Goal: Task Accomplishment & Management: Use online tool/utility

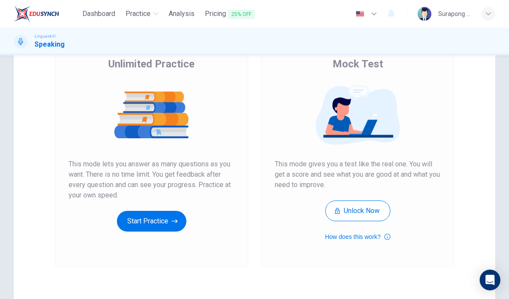
scroll to position [65, 0]
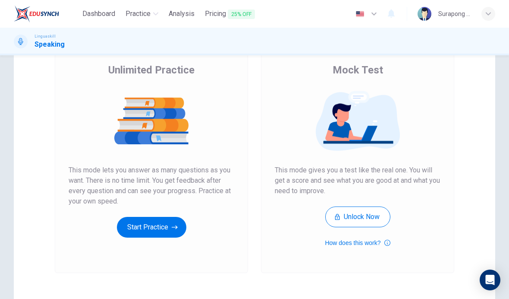
click at [170, 235] on button "Start Practice" at bounding box center [151, 227] width 69 height 21
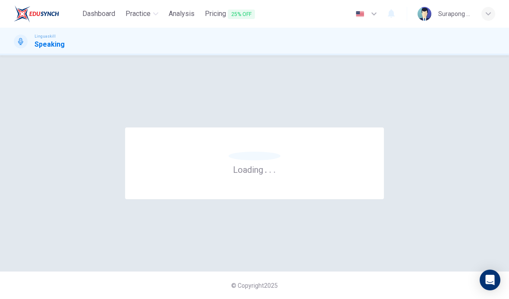
scroll to position [0, 0]
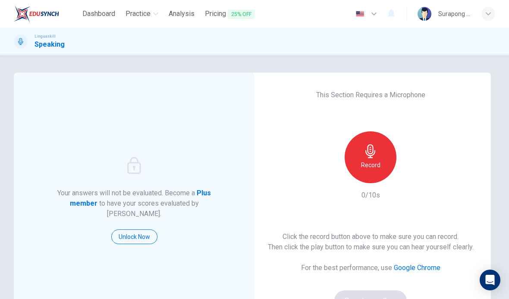
click at [377, 157] on icon "button" at bounding box center [371, 151] width 14 height 14
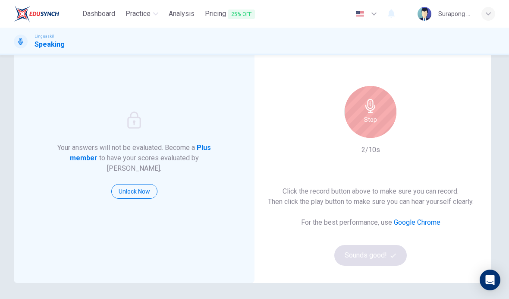
scroll to position [47, 0]
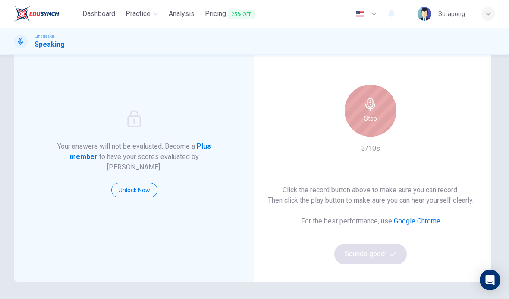
click at [375, 113] on h6 "Stop" at bounding box center [370, 118] width 13 height 10
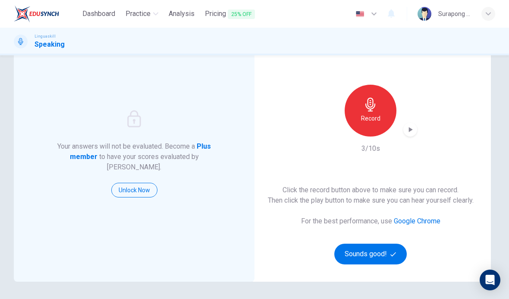
click at [390, 255] on button "Sounds good!" at bounding box center [370, 253] width 72 height 21
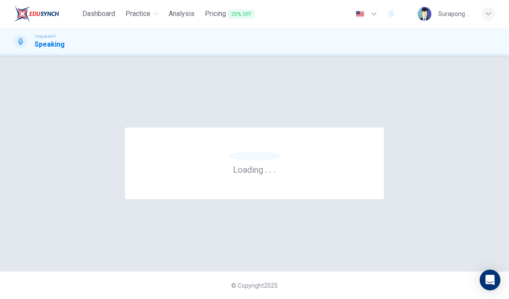
scroll to position [0, 0]
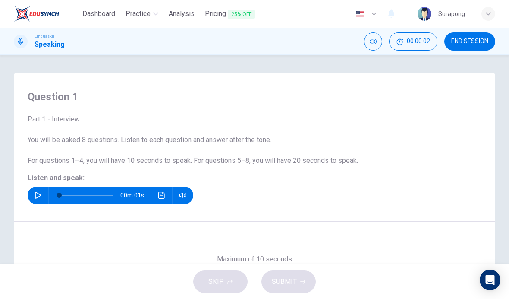
click at [31, 198] on button "button" at bounding box center [38, 194] width 14 height 17
type input "0"
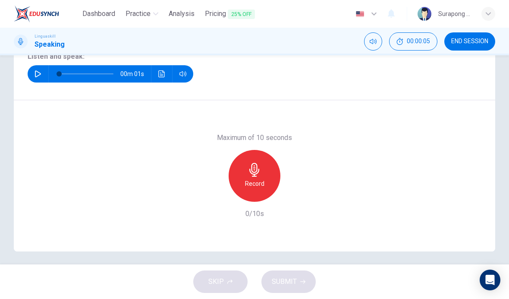
scroll to position [122, 0]
click at [262, 173] on div "Record" at bounding box center [255, 175] width 52 height 52
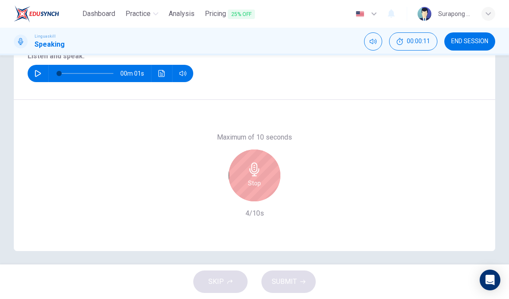
click at [263, 168] on div "Stop" at bounding box center [255, 175] width 52 height 52
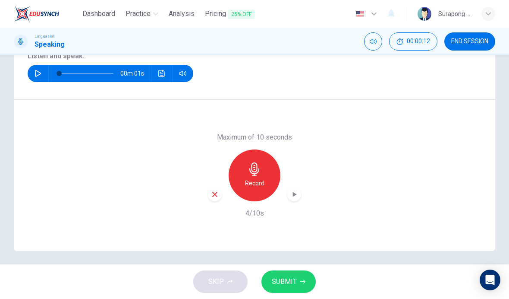
click at [294, 194] on icon "button" at bounding box center [295, 194] width 4 height 5
click at [296, 194] on icon "button" at bounding box center [295, 194] width 4 height 5
click at [297, 274] on button "SUBMIT" at bounding box center [288, 281] width 54 height 22
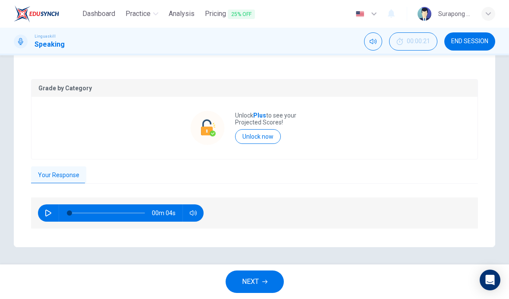
scroll to position [159, 0]
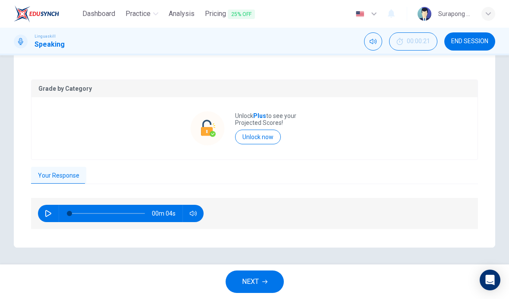
click at [44, 211] on button "button" at bounding box center [48, 213] width 14 height 17
click at [47, 210] on icon "button" at bounding box center [48, 213] width 7 height 7
type input "44"
click at [276, 284] on button "NEXT" at bounding box center [255, 281] width 58 height 22
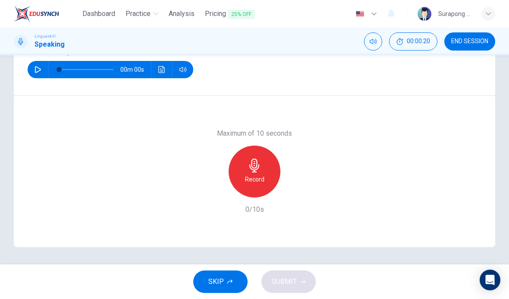
scroll to position [126, 0]
click at [38, 68] on icon "button" at bounding box center [38, 69] width 7 height 7
click at [36, 75] on button "button" at bounding box center [38, 69] width 14 height 17
type input "0"
click at [264, 173] on div "Record" at bounding box center [255, 171] width 52 height 52
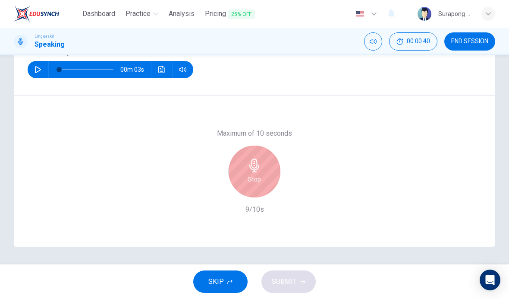
click at [260, 167] on icon "button" at bounding box center [255, 165] width 14 height 14
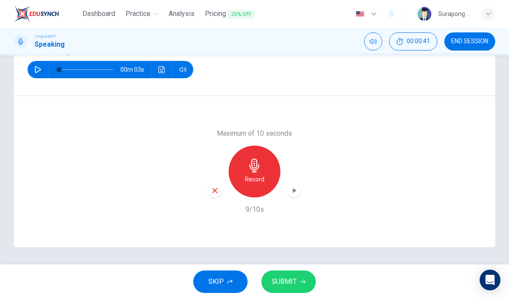
click at [294, 189] on icon "button" at bounding box center [295, 190] width 4 height 5
click at [300, 280] on icon "button" at bounding box center [302, 281] width 5 height 5
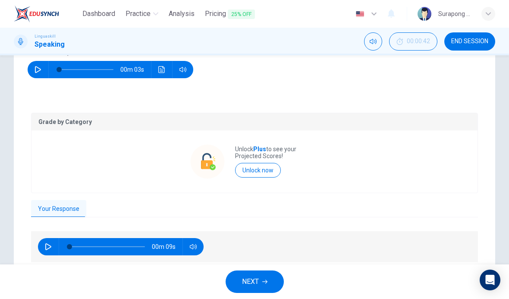
click at [464, 56] on h6 "Listen and speak:" at bounding box center [255, 52] width 454 height 10
click at [472, 48] on button "END SESSION" at bounding box center [469, 41] width 51 height 18
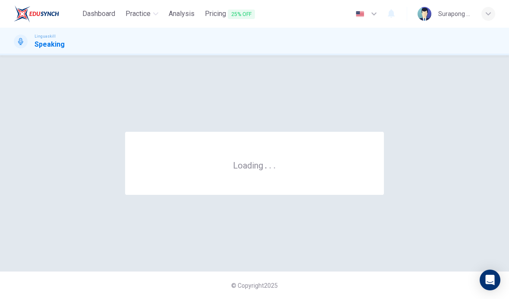
scroll to position [0, 0]
